Goal: Information Seeking & Learning: Learn about a topic

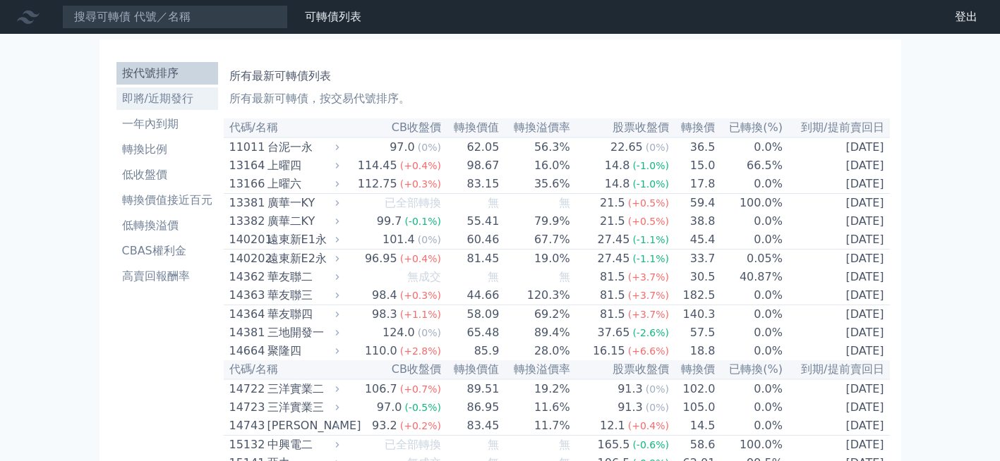
click at [158, 101] on li "即將/近期發行" at bounding box center [167, 98] width 102 height 17
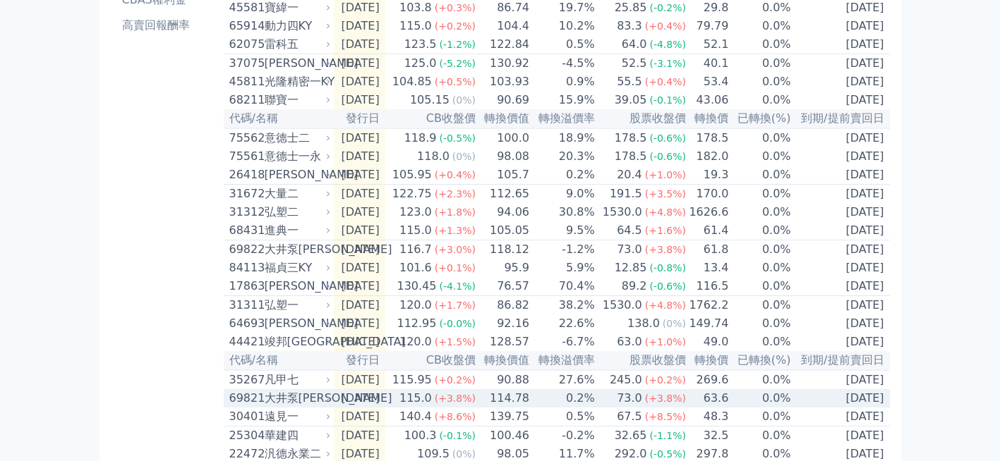
scroll to position [248, 0]
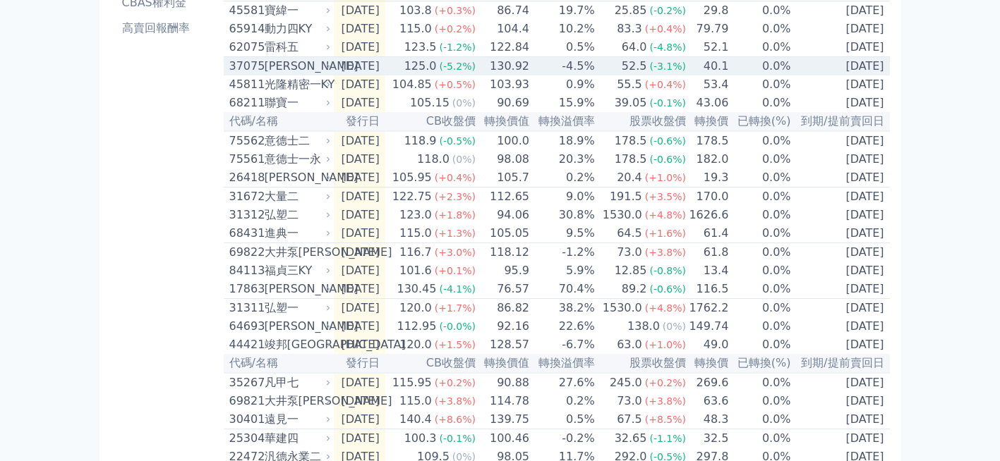
click at [293, 75] on div "[PERSON_NAME]" at bounding box center [296, 66] width 63 height 17
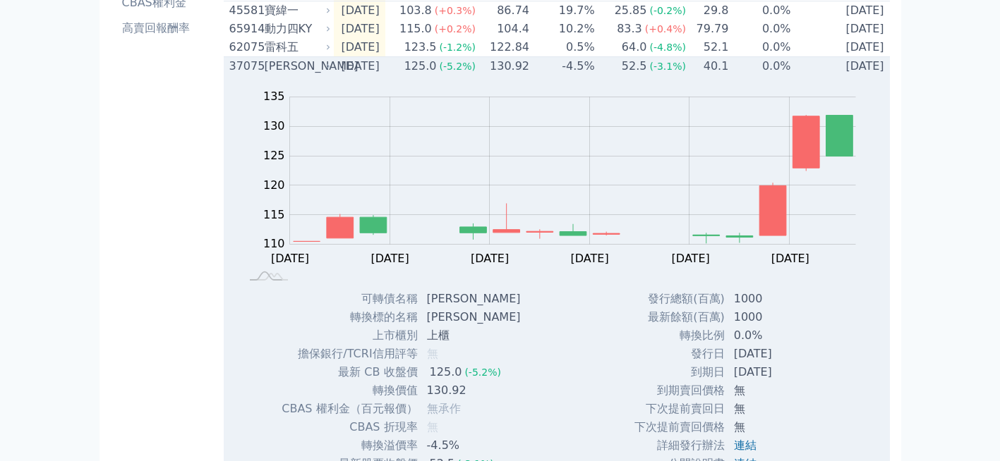
click at [243, 71] on div "37075" at bounding box center [245, 66] width 32 height 17
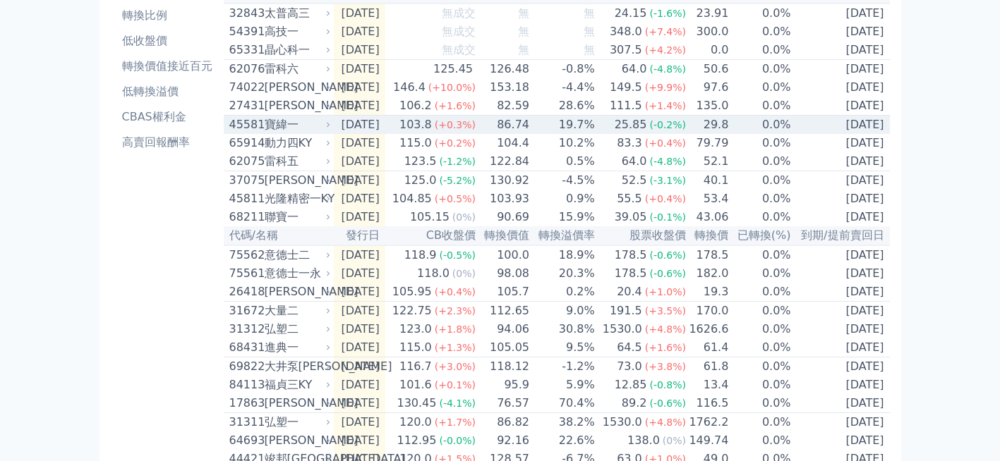
scroll to position [0, 0]
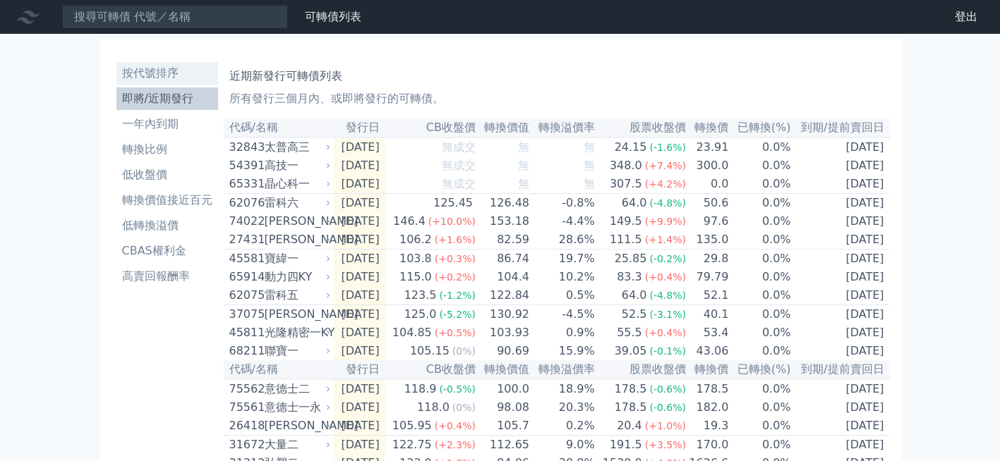
click at [150, 72] on li "按代號排序" at bounding box center [167, 73] width 102 height 17
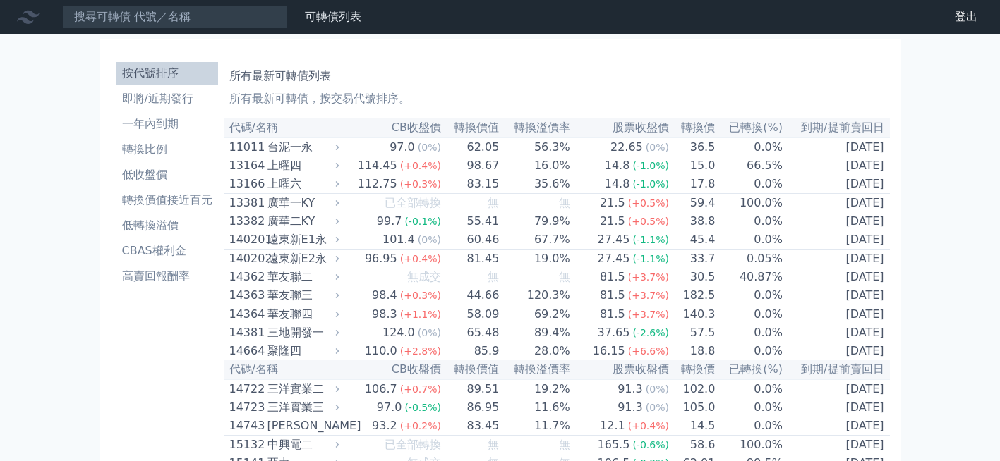
click at [174, 70] on li "按代號排序" at bounding box center [167, 73] width 102 height 17
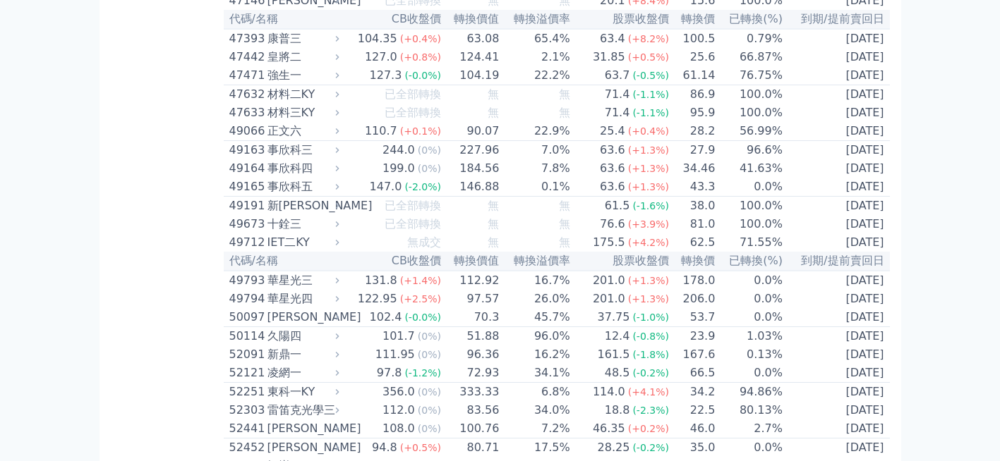
scroll to position [4233, 0]
